Goal: Transaction & Acquisition: Book appointment/travel/reservation

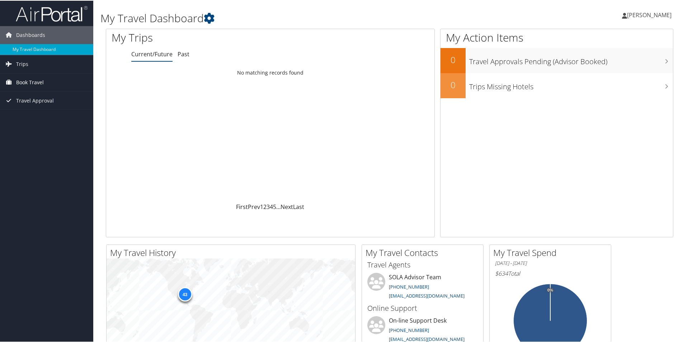
click at [20, 81] on span "Book Travel" at bounding box center [30, 82] width 28 height 18
click at [24, 105] on link "Book/Manage Online Trips" at bounding box center [46, 107] width 93 height 11
